Goal: Task Accomplishment & Management: Use online tool/utility

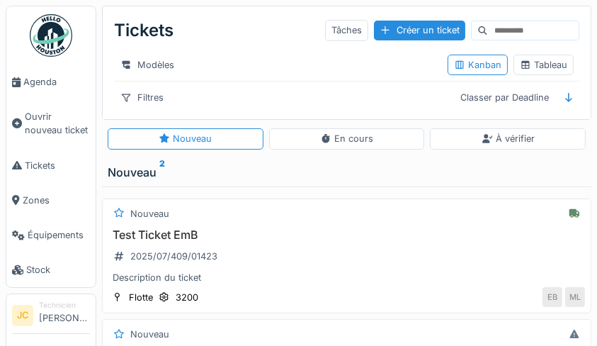
click at [553, 61] on div "Tableau" at bounding box center [543, 64] width 47 height 13
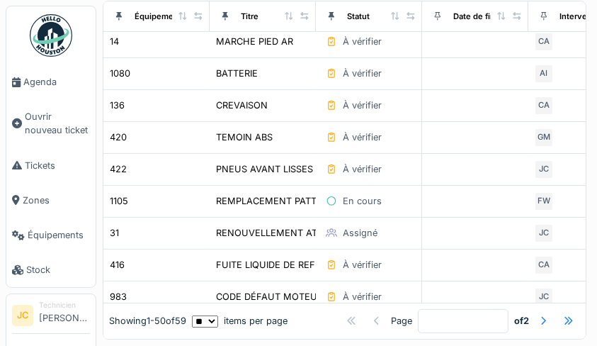
scroll to position [247, 0]
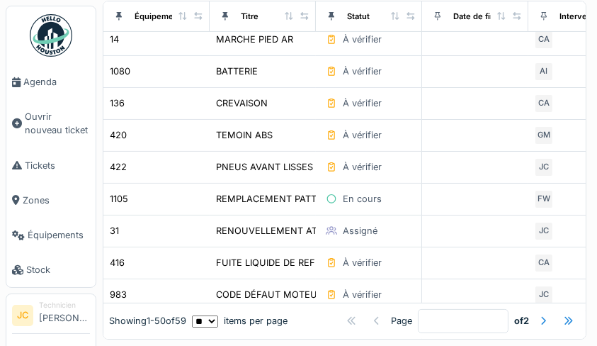
click at [402, 203] on div "En cours" at bounding box center [369, 199] width 94 height 16
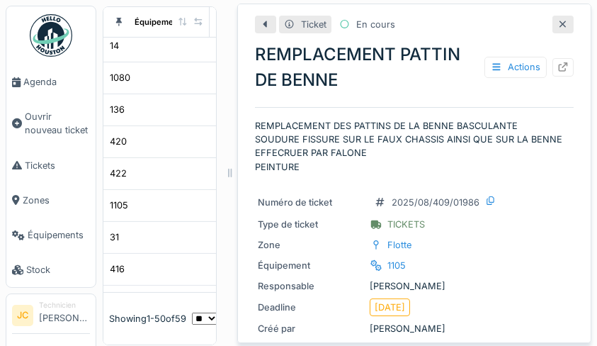
click at [558, 25] on icon at bounding box center [563, 24] width 11 height 9
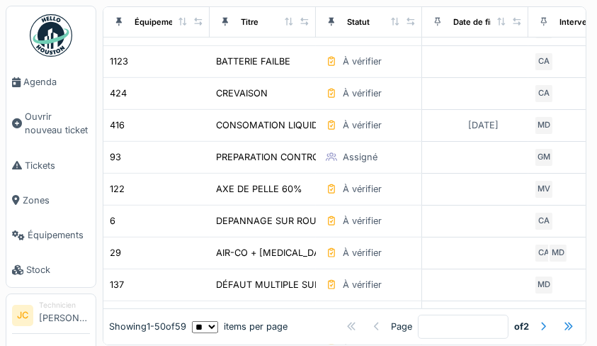
scroll to position [682, 0]
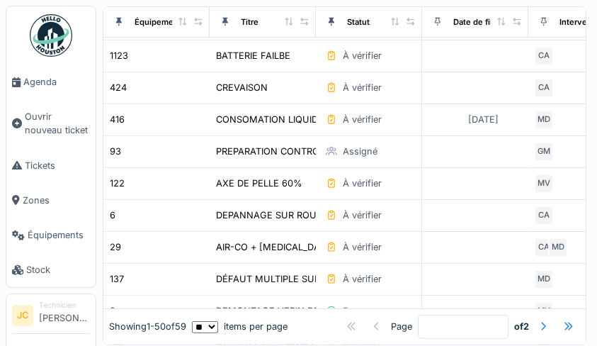
click at [349, 158] on div "Assigné" at bounding box center [360, 151] width 35 height 13
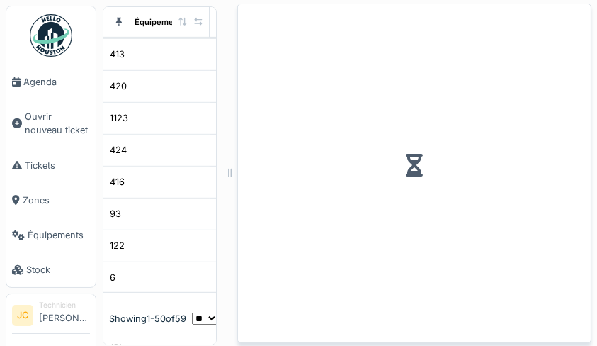
scroll to position [744, 0]
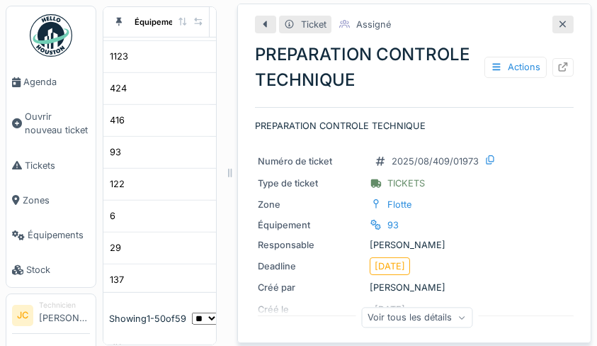
click at [558, 65] on icon at bounding box center [563, 66] width 11 height 9
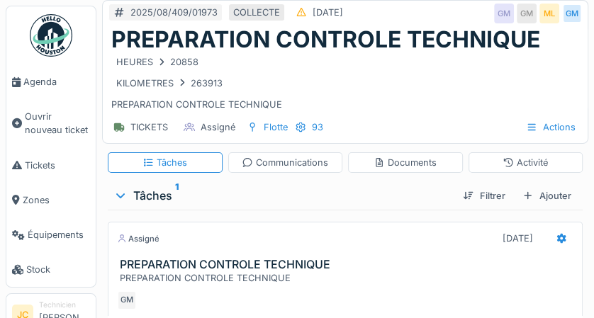
click at [557, 242] on icon at bounding box center [560, 238] width 11 height 9
click at [551, 196] on div "Ajouter" at bounding box center [547, 195] width 60 height 19
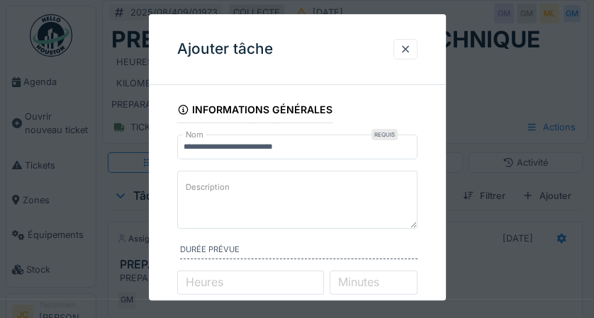
click at [278, 193] on textarea "Description" at bounding box center [297, 200] width 240 height 58
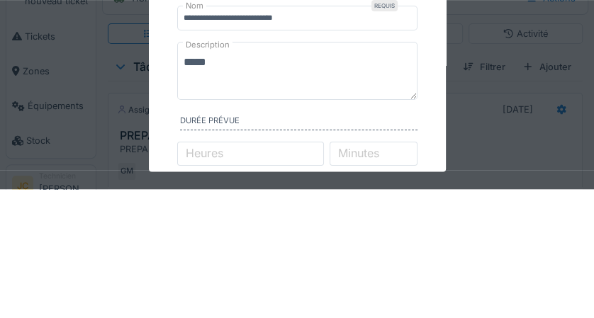
type textarea "*****"
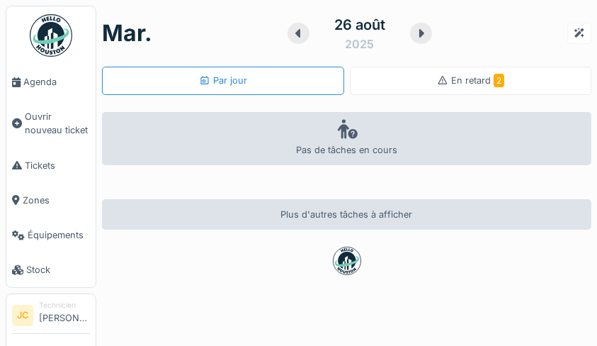
click at [38, 168] on span "Tickets" at bounding box center [57, 165] width 65 height 13
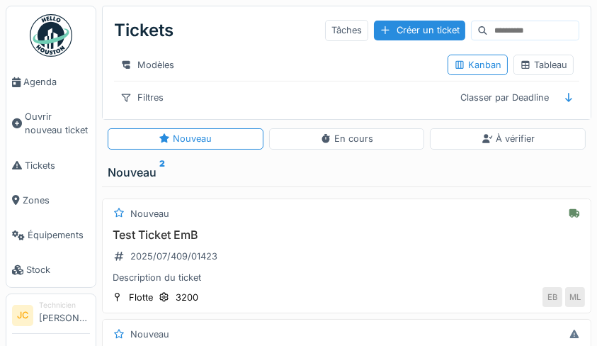
click at [555, 70] on div "Tableau" at bounding box center [543, 64] width 47 height 13
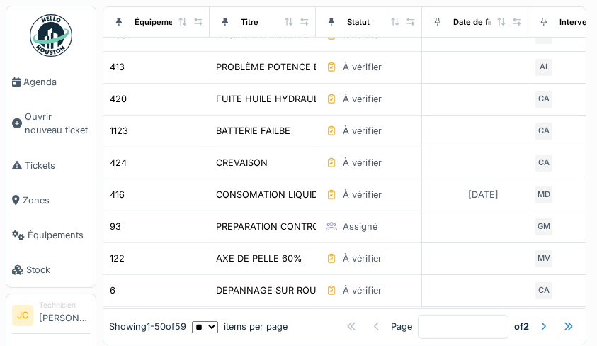
scroll to position [614, 0]
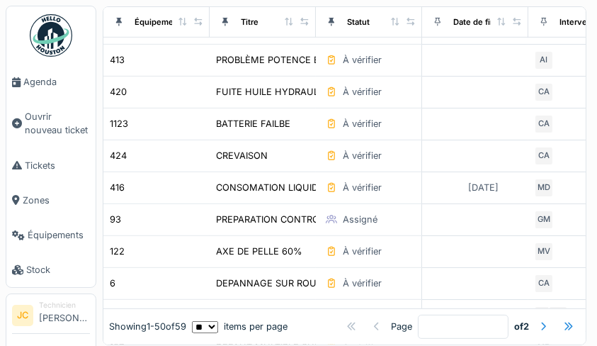
click at [291, 226] on div "PREPARATION CONTROLE TECHNIQUE" at bounding box center [301, 219] width 171 height 13
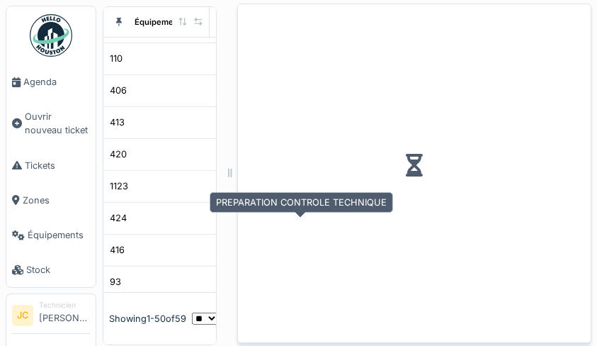
scroll to position [676, 0]
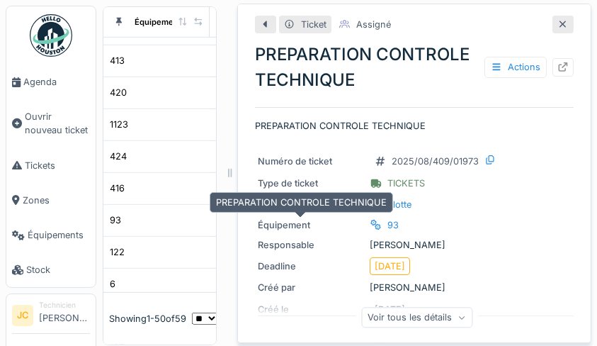
click at [558, 68] on icon at bounding box center [563, 66] width 11 height 9
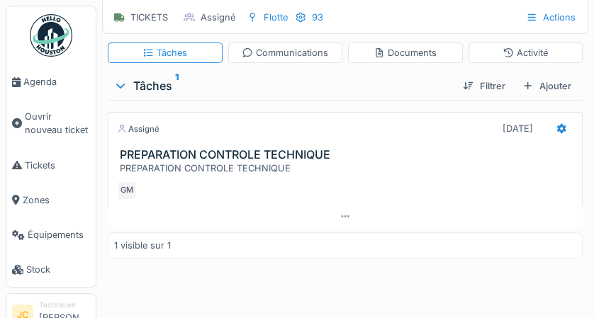
scroll to position [133, 0]
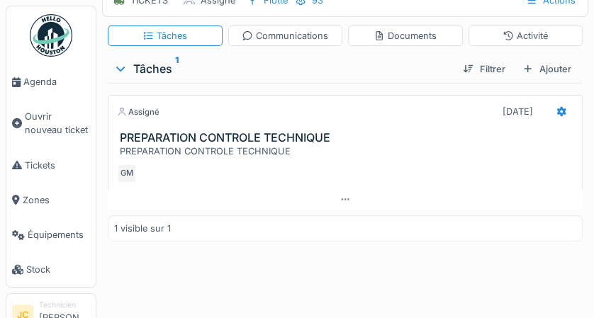
click at [555, 65] on div "Ajouter" at bounding box center [547, 69] width 60 height 19
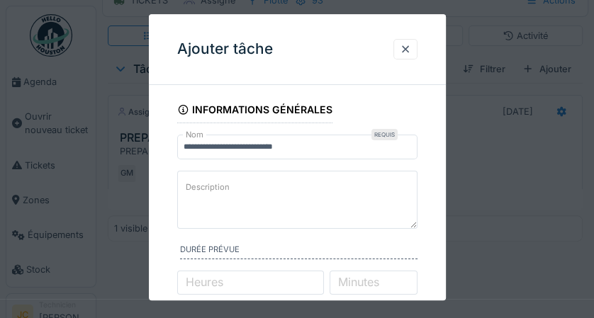
click at [340, 188] on textarea "Description" at bounding box center [297, 200] width 240 height 58
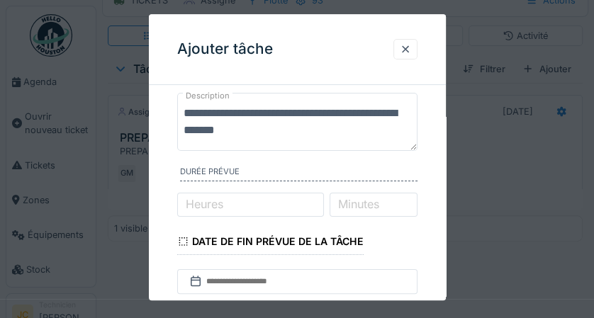
scroll to position [90, 0]
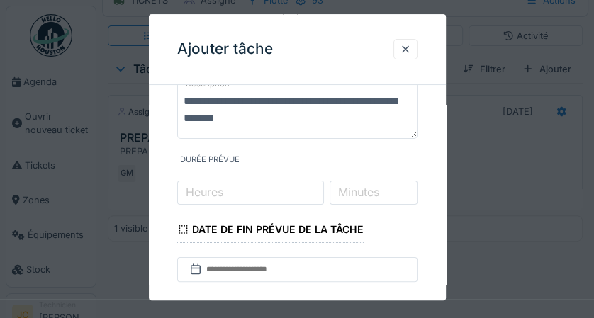
type textarea "**********"
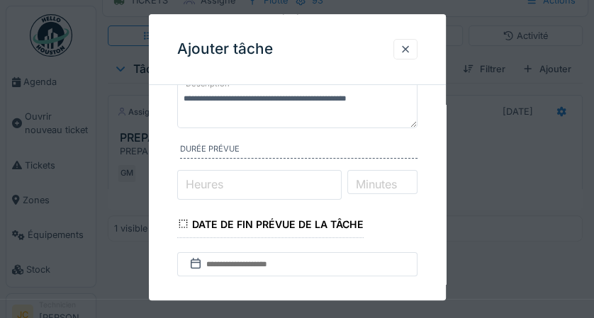
click at [275, 196] on input "Heures" at bounding box center [259, 185] width 165 height 30
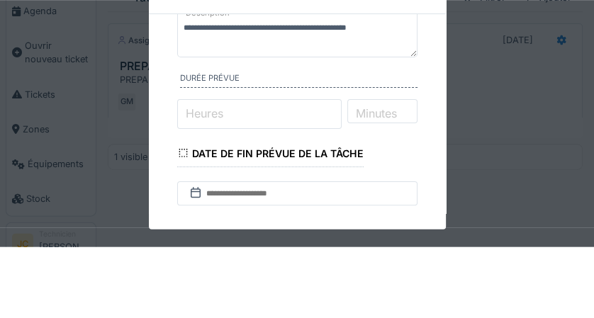
scroll to position [132, 0]
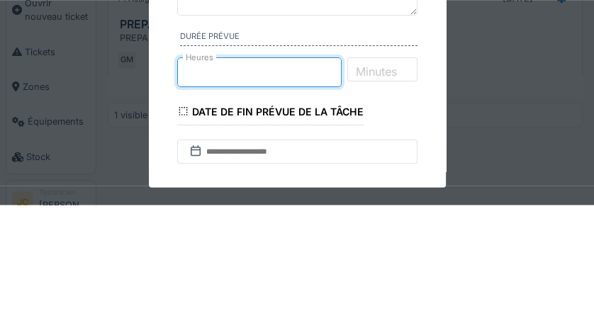
type input "*"
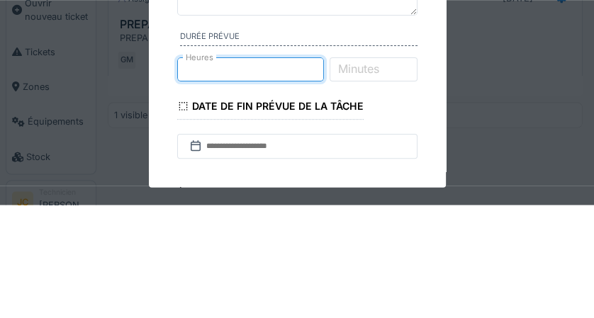
click at [382, 187] on label "Minutes" at bounding box center [358, 181] width 47 height 17
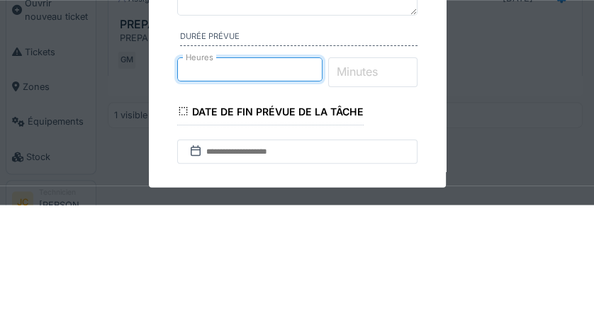
click at [405, 187] on input "Minutes" at bounding box center [372, 185] width 89 height 30
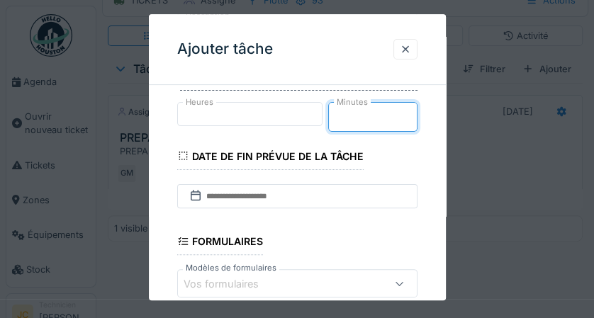
scroll to position [166, 0]
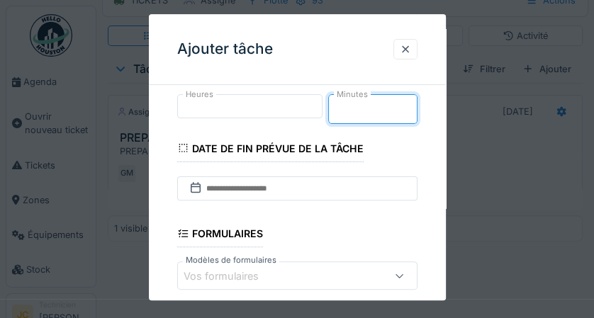
type input "**"
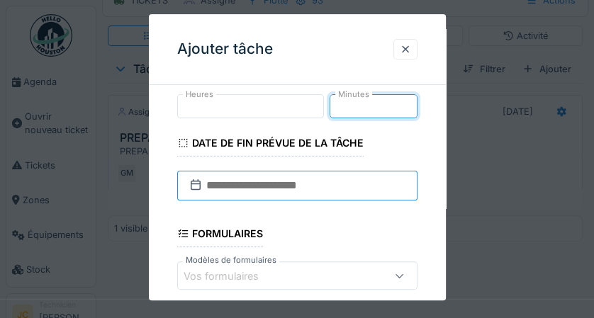
click at [364, 190] on input "text" at bounding box center [297, 186] width 240 height 30
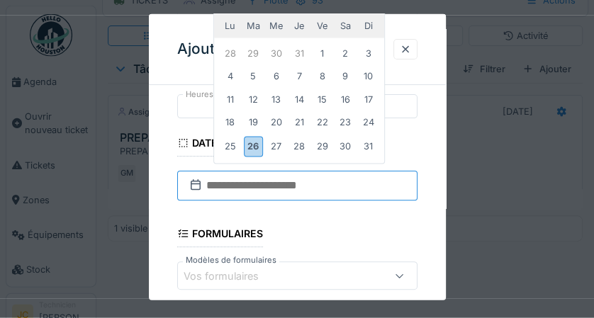
scroll to position [133, 0]
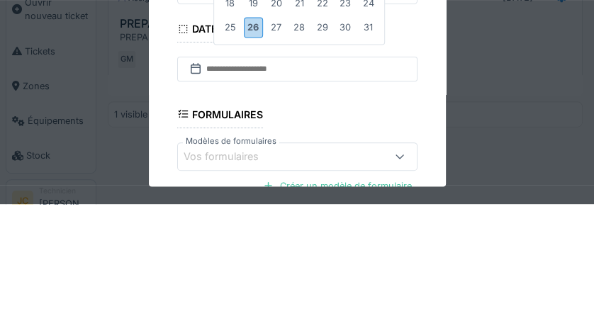
click at [258, 143] on div "26" at bounding box center [252, 141] width 19 height 21
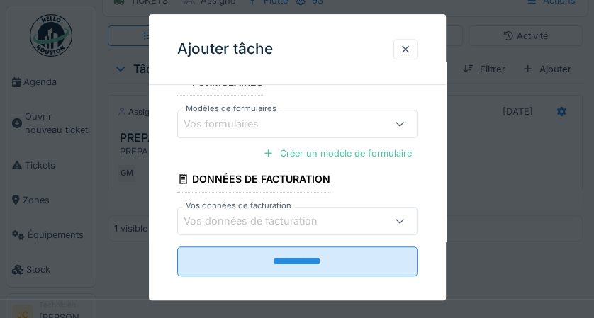
scroll to position [312, 0]
click at [387, 270] on input "**********" at bounding box center [297, 262] width 240 height 30
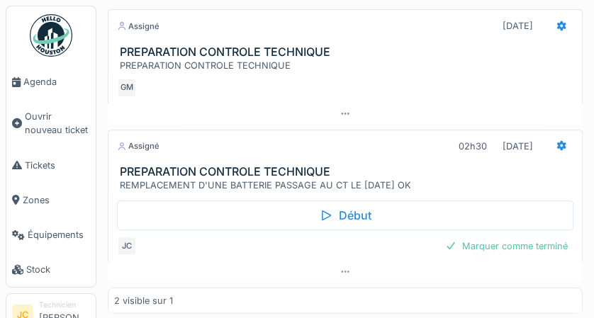
scroll to position [247, 0]
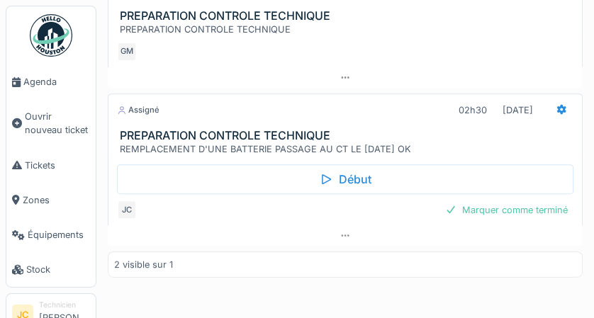
click at [521, 213] on div "Marquer comme terminé" at bounding box center [506, 210] width 134 height 19
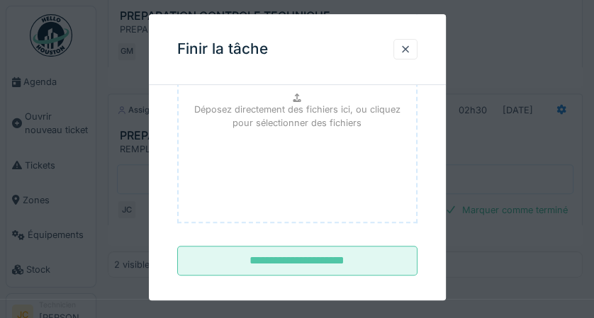
scroll to position [220, 0]
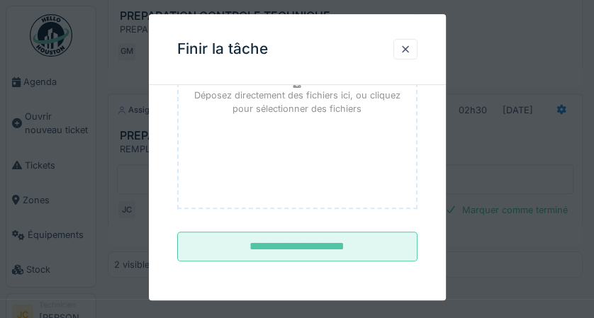
click at [373, 253] on input "**********" at bounding box center [297, 247] width 240 height 30
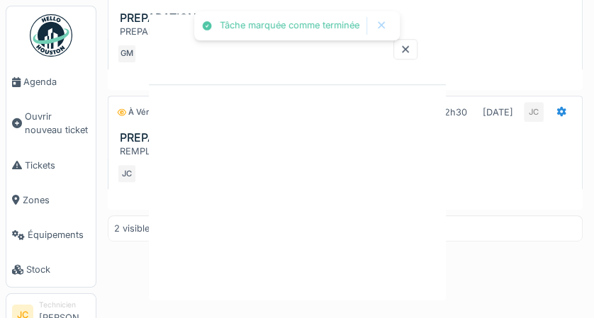
scroll to position [0, 0]
